Goal: Information Seeking & Learning: Check status

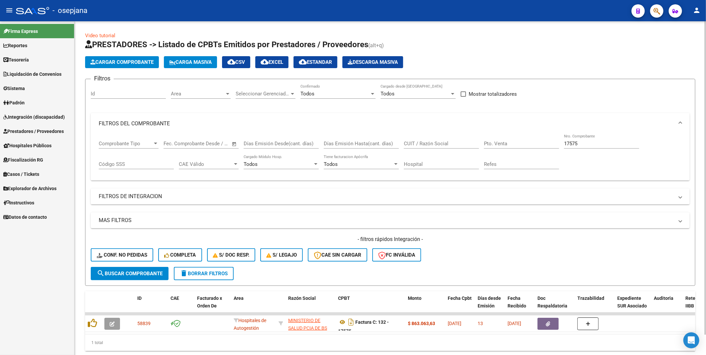
scroll to position [18, 0]
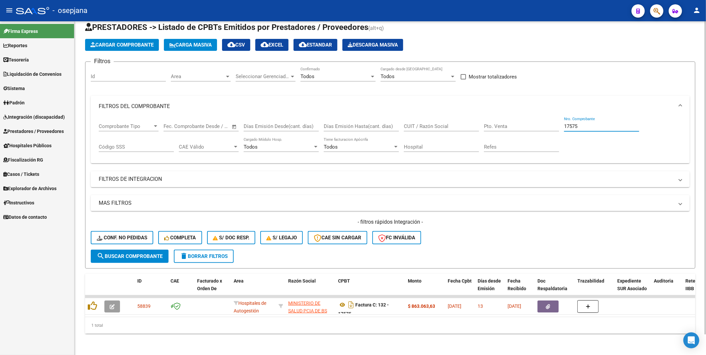
drag, startPoint x: 586, startPoint y: 125, endPoint x: 559, endPoint y: 128, distance: 27.0
click at [559, 128] on div "Comprobante Tipo Comprobante Tipo Start date – End date Fec. Comprobante Desde …" at bounding box center [390, 137] width 583 height 41
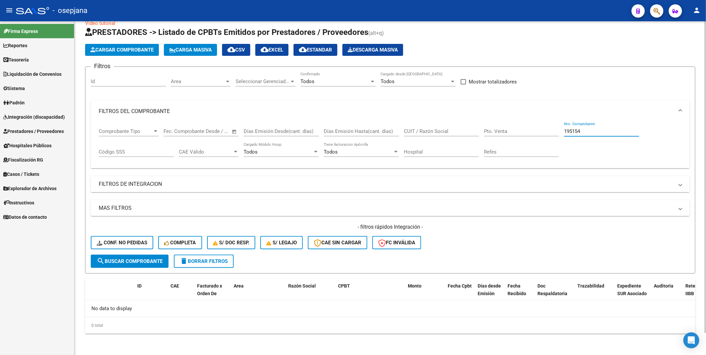
scroll to position [11, 0]
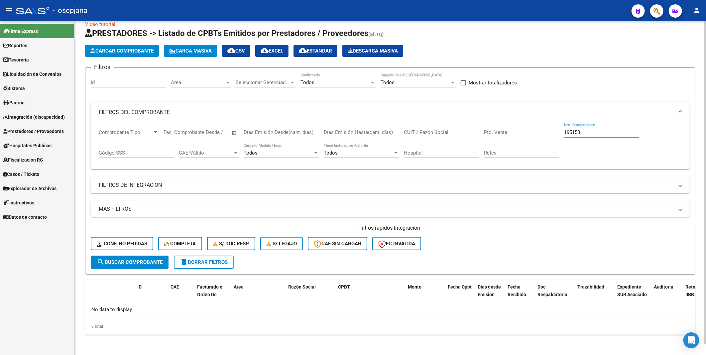
type input "195153"
click at [133, 259] on span "search Buscar Comprobante" at bounding box center [130, 262] width 66 height 6
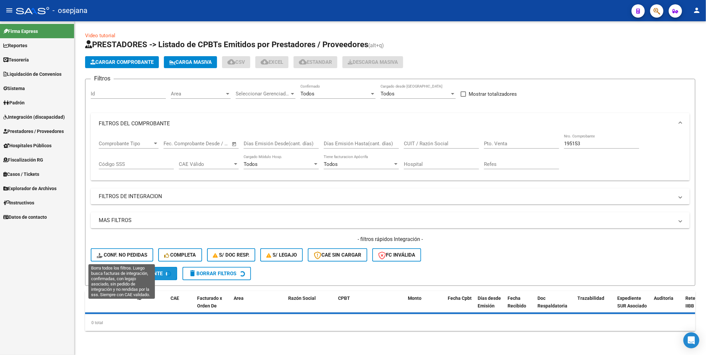
scroll to position [0, 0]
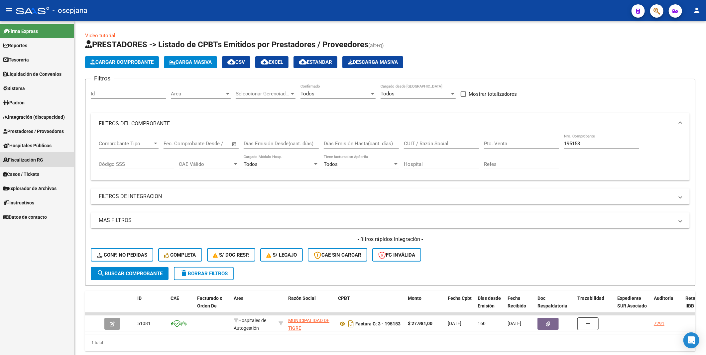
click at [27, 161] on span "Fiscalización RG" at bounding box center [23, 159] width 40 height 7
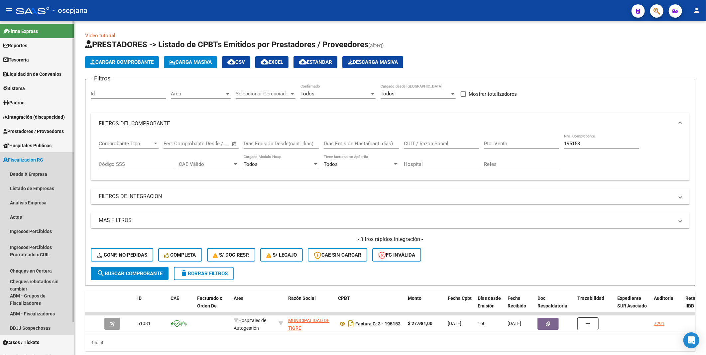
click at [29, 157] on span "Fiscalización RG" at bounding box center [23, 159] width 40 height 7
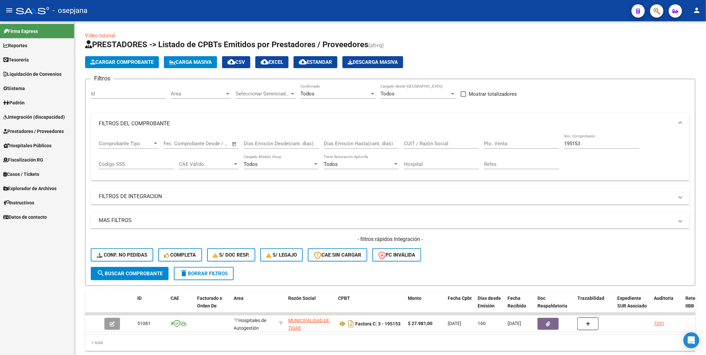
click at [28, 130] on span "Prestadores / Proveedores" at bounding box center [33, 131] width 60 height 7
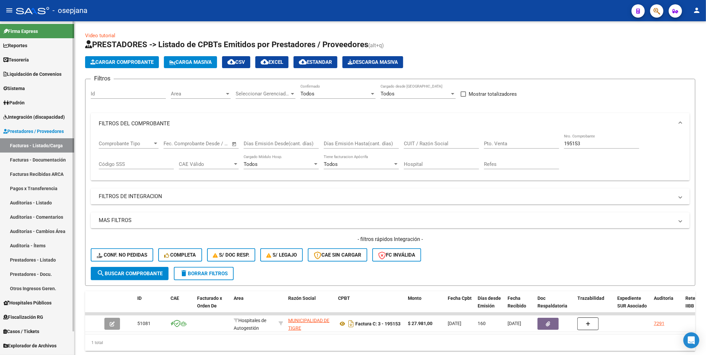
click at [30, 143] on link "Facturas - Listado/Carga" at bounding box center [37, 145] width 74 height 14
click at [409, 144] on input "CUIT / Razón Social" at bounding box center [441, 144] width 75 height 6
type input "30"
click at [42, 172] on link "Facturas Recibidas ARCA" at bounding box center [37, 174] width 74 height 14
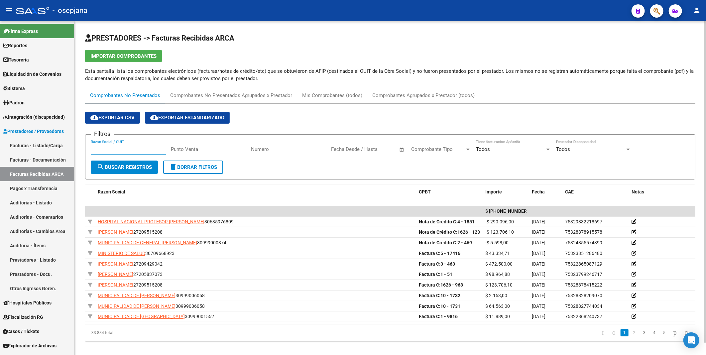
click at [136, 148] on input "Razon Social / CUIT" at bounding box center [128, 149] width 75 height 6
type input "30999284899"
click at [121, 164] on span "search Buscar Registros" at bounding box center [124, 167] width 55 height 6
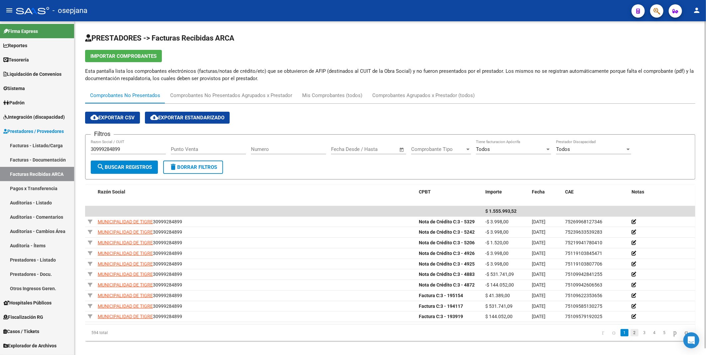
click at [630, 334] on link "2" at bounding box center [634, 332] width 8 height 7
click at [620, 334] on link "1" at bounding box center [624, 332] width 8 height 7
click at [20, 145] on link "Facturas - Listado/Carga" at bounding box center [37, 145] width 74 height 14
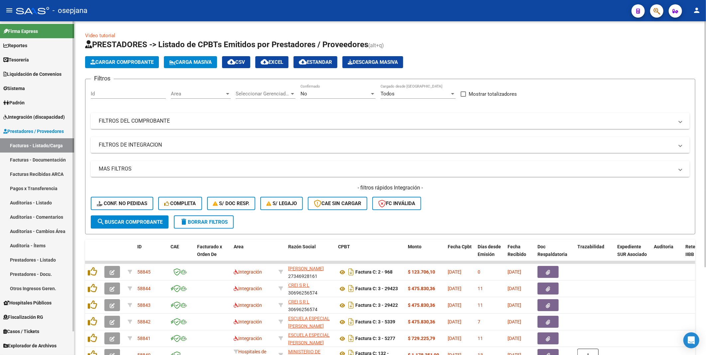
click at [33, 132] on span "Prestadores / Proveedores" at bounding box center [33, 131] width 60 height 7
